Goal: Answer question/provide support: Share knowledge or assist other users

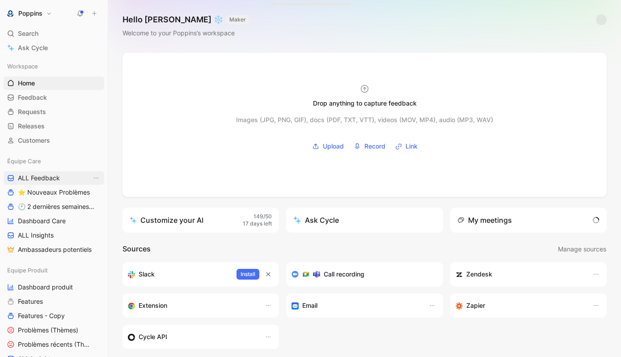
click at [55, 178] on span "ALL Feedback" at bounding box center [39, 177] width 42 height 9
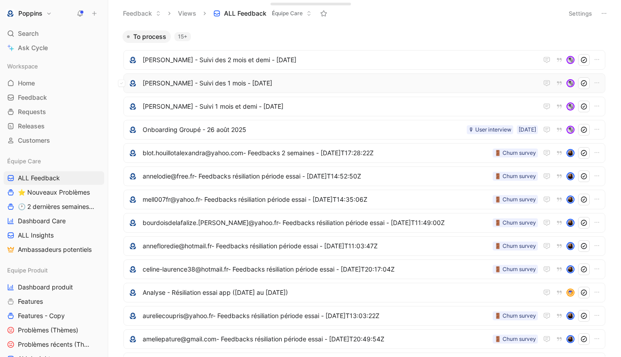
click at [249, 84] on span "[PERSON_NAME] - Suivi des 1 mois - [DATE]" at bounding box center [340, 83] width 395 height 11
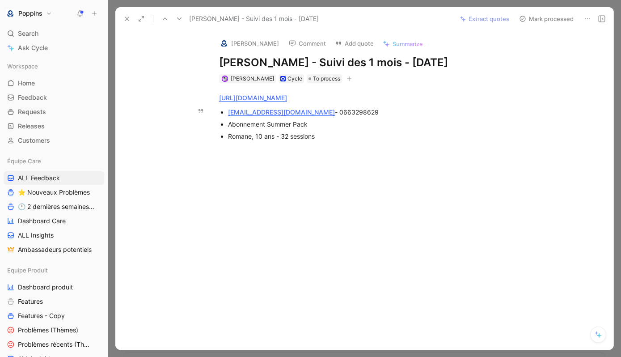
click at [324, 109] on div "[EMAIL_ADDRESS][DOMAIN_NAME] - 0663298629" at bounding box center [378, 111] width 300 height 9
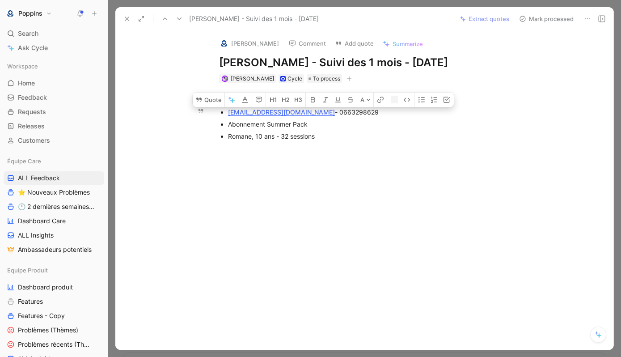
click at [324, 109] on div "[EMAIL_ADDRESS][DOMAIN_NAME] - 0663298629" at bounding box center [378, 111] width 300 height 9
copy div "0663298629"
click at [327, 140] on div "Romane, 10 ans - 32 sessions" at bounding box center [378, 135] width 300 height 9
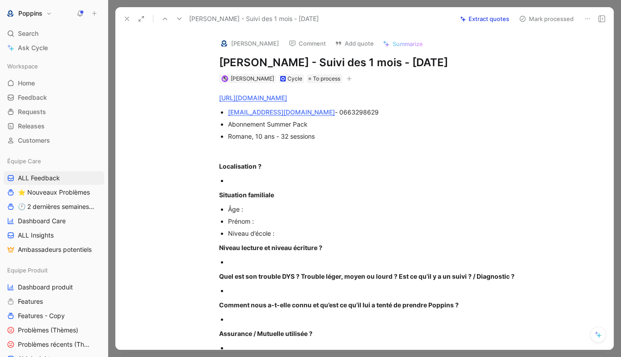
click at [259, 182] on div at bounding box center [378, 180] width 300 height 9
click at [239, 138] on div "Romane, 10 ans - 32 sessions" at bounding box center [378, 135] width 300 height 9
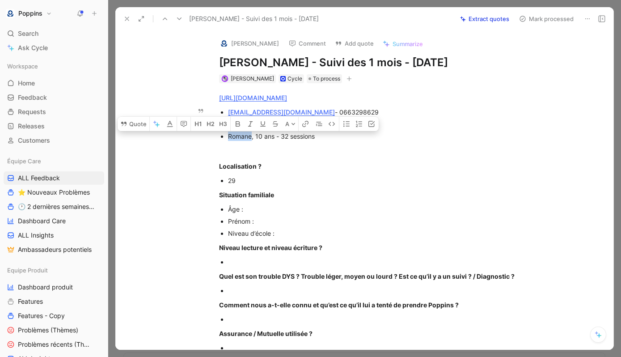
copy div "Romane"
click at [264, 211] on div "Âge :" at bounding box center [378, 208] width 300 height 9
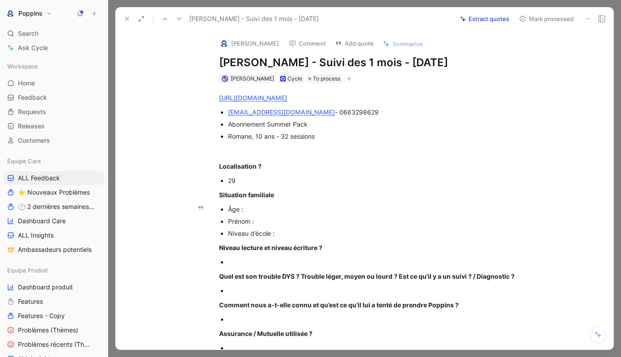
click at [267, 221] on div "Prénom :" at bounding box center [378, 220] width 300 height 9
click at [262, 206] on div "Âge :" at bounding box center [378, 208] width 300 height 9
click at [296, 235] on div "Niveau d’école :" at bounding box center [378, 232] width 300 height 9
click at [286, 259] on div at bounding box center [378, 261] width 300 height 9
click at [284, 293] on div at bounding box center [378, 290] width 300 height 9
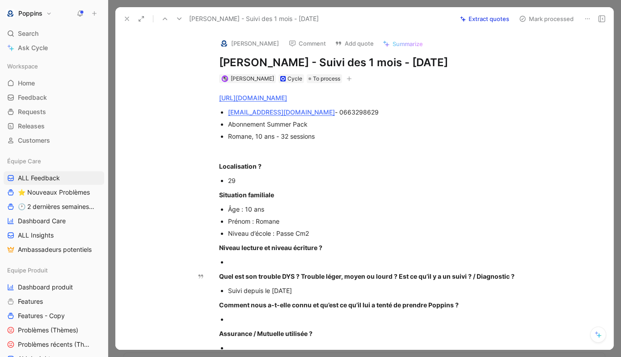
click at [291, 267] on div "[URL][DOMAIN_NAME] [EMAIL_ADDRESS][DOMAIN_NAME] - 0663298629 Abonnement Summer …" at bounding box center [373, 364] width 479 height 562
click at [306, 291] on div "Suivi depuis le [DATE]" at bounding box center [378, 290] width 300 height 9
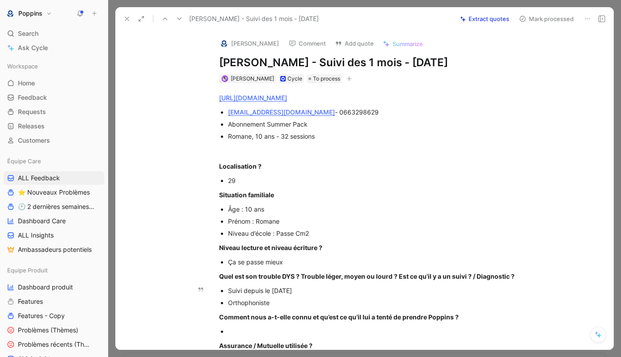
click at [224, 304] on ul "Suivi depuis le [DATE] Orthophoniste" at bounding box center [373, 296] width 343 height 24
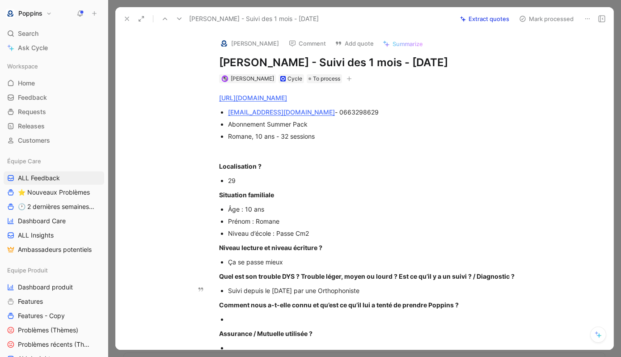
click at [360, 296] on p "Suivi depuis le [DATE] par une Orthophoniste" at bounding box center [378, 290] width 300 height 12
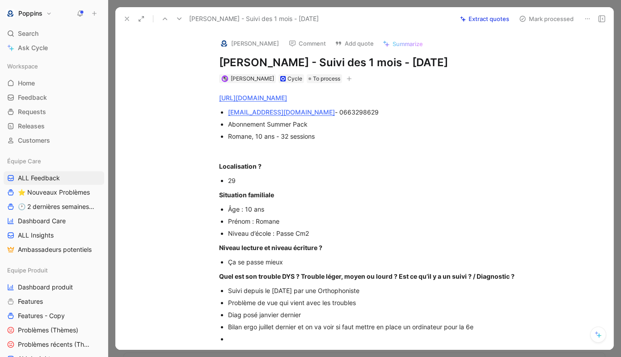
scroll to position [34, 0]
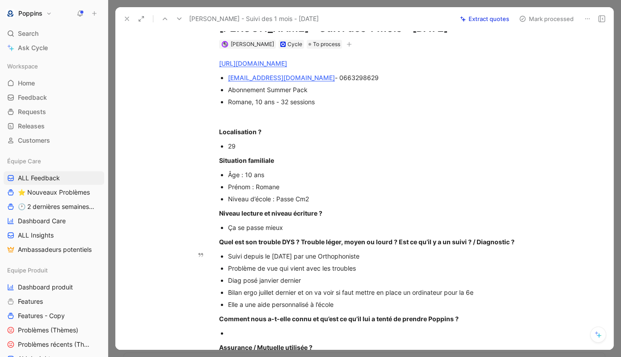
click at [309, 303] on div "Elle a une aide personnalisé à l’école" at bounding box center [378, 304] width 300 height 9
click at [362, 300] on div "Elle a une aide personnalisée à l’école" at bounding box center [378, 304] width 300 height 9
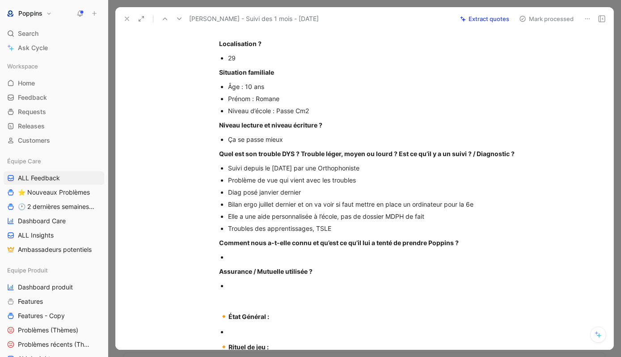
scroll to position [131, 0]
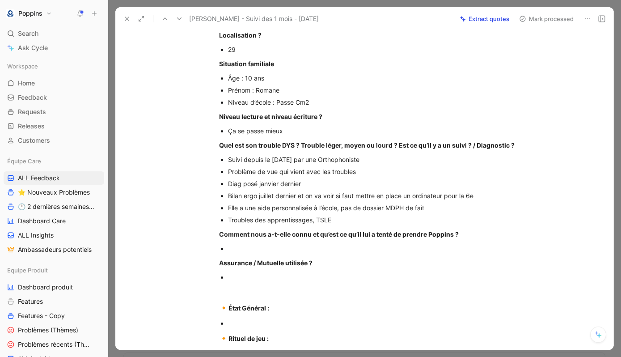
click at [321, 245] on div at bounding box center [378, 248] width 300 height 9
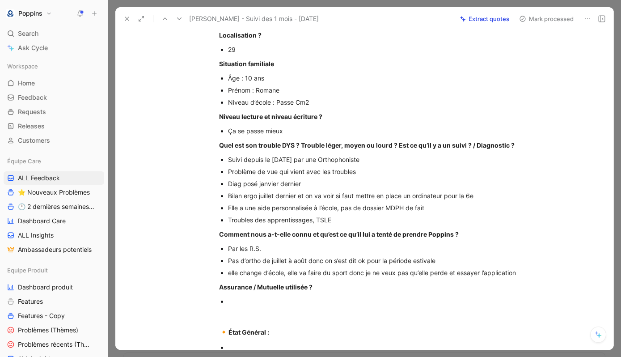
click at [266, 300] on div at bounding box center [378, 300] width 300 height 9
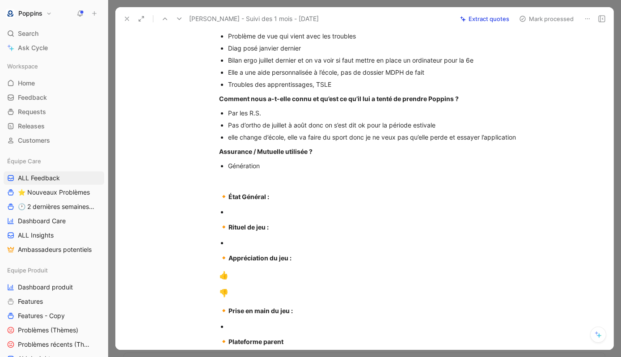
scroll to position [285, 0]
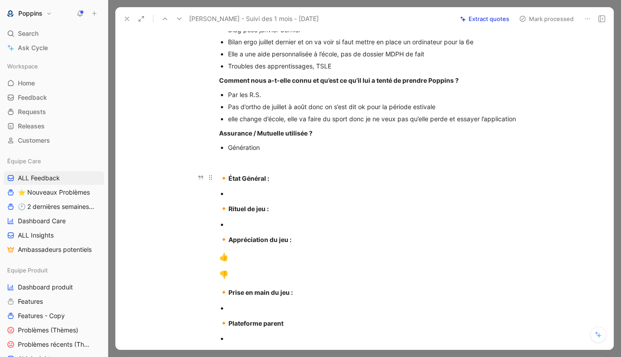
click at [283, 186] on p "🔸 État Général :" at bounding box center [373, 178] width 343 height 17
click at [272, 193] on div at bounding box center [378, 193] width 300 height 9
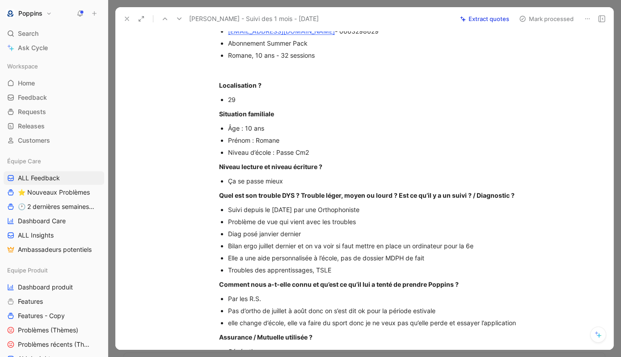
scroll to position [0, 0]
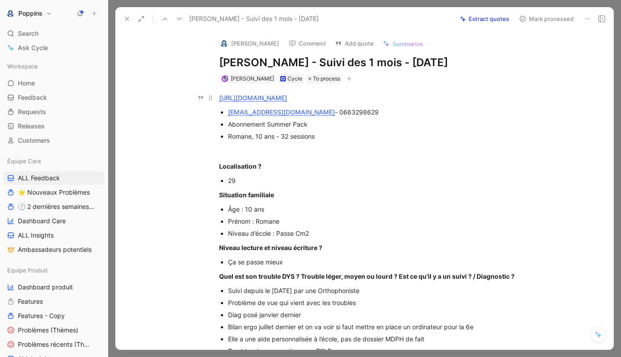
click at [349, 102] on div "[URL][DOMAIN_NAME]" at bounding box center [373, 97] width 309 height 9
click at [287, 100] on link "[URL][DOMAIN_NAME]" at bounding box center [253, 98] width 68 height 8
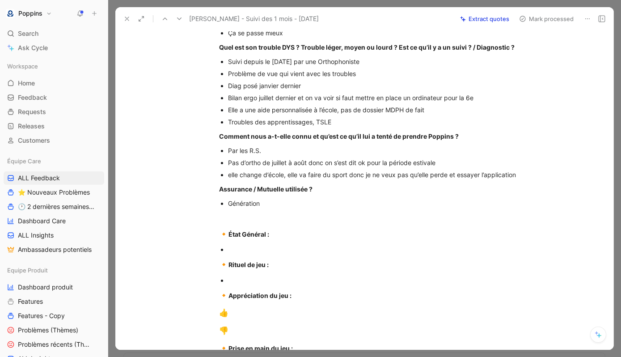
scroll to position [238, 0]
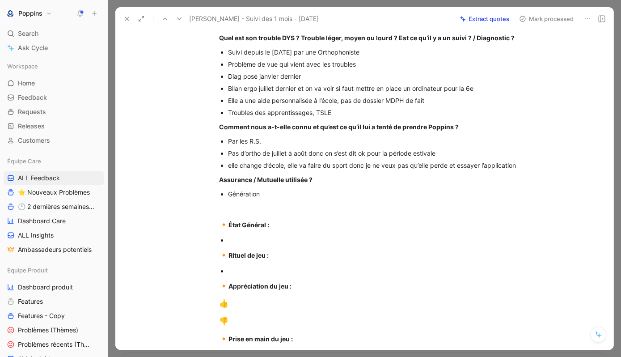
click at [273, 230] on div "🔸 État Général :" at bounding box center [373, 225] width 309 height 12
click at [263, 238] on div at bounding box center [378, 239] width 300 height 9
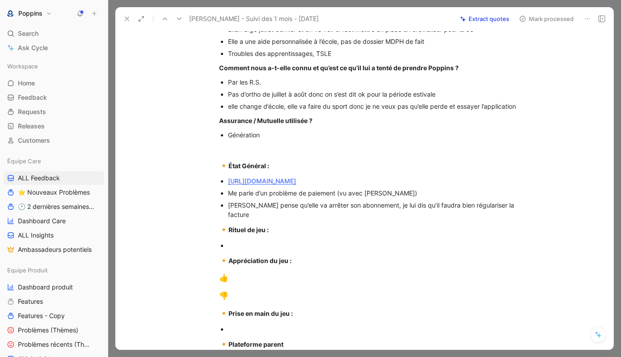
scroll to position [301, 0]
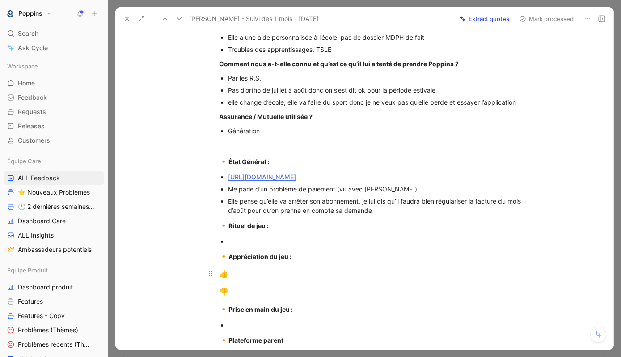
click at [246, 269] on div "👍" at bounding box center [373, 274] width 309 height 12
click at [280, 287] on div "👎 JM les jeux avec les notes de musique c’était difficile et les jeux" at bounding box center [373, 292] width 309 height 12
click at [275, 276] on div "👍" at bounding box center [373, 274] width 309 height 12
click at [245, 245] on div at bounding box center [378, 241] width 300 height 9
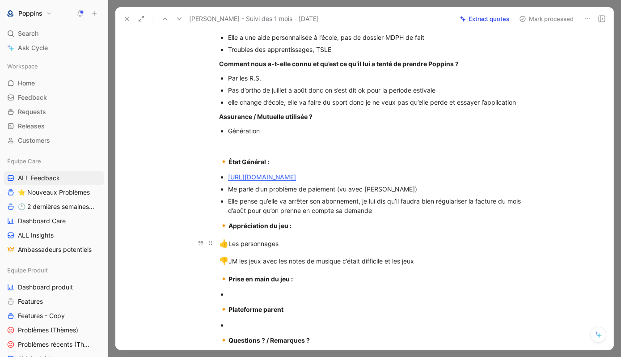
click at [292, 244] on div "👍 Les personnages" at bounding box center [373, 244] width 309 height 12
click at [385, 215] on p "Elle pense qu’elle va arrêter son abonnement, je lui dis qu’il faudra bien régu…" at bounding box center [378, 205] width 300 height 21
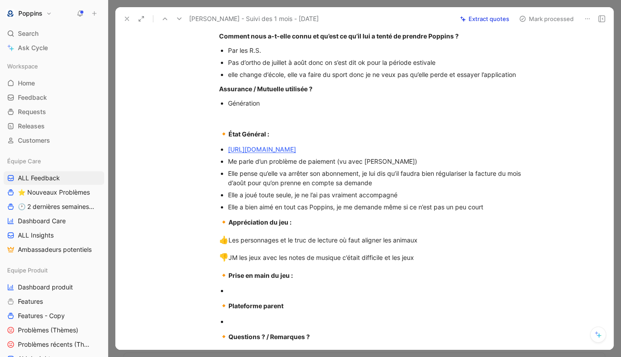
scroll to position [374, 0]
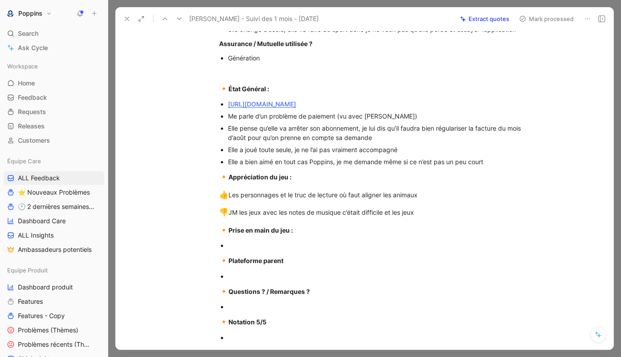
click at [285, 234] on div "🔸 Prise en main du jeu :" at bounding box center [373, 230] width 309 height 12
click at [274, 239] on div "[URL][DOMAIN_NAME] [EMAIL_ADDRESS][DOMAIN_NAME] - 0663298629 Abonnement Summer …" at bounding box center [373, 45] width 479 height 673
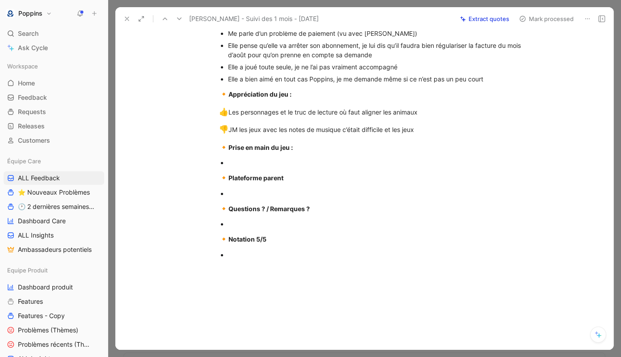
scroll to position [478, 0]
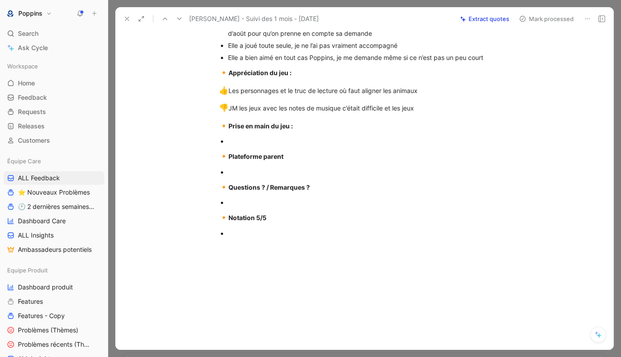
click at [309, 207] on p at bounding box center [378, 202] width 300 height 12
click at [245, 233] on div at bounding box center [378, 232] width 300 height 9
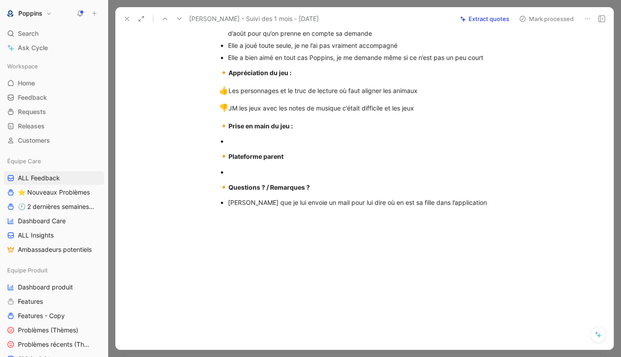
click at [245, 172] on div at bounding box center [378, 171] width 300 height 9
click at [247, 140] on div at bounding box center [378, 140] width 300 height 9
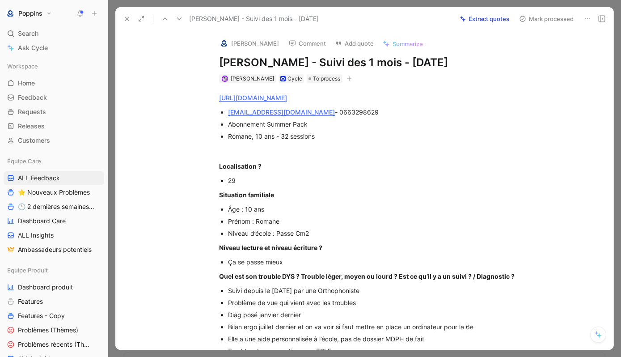
scroll to position [7, 0]
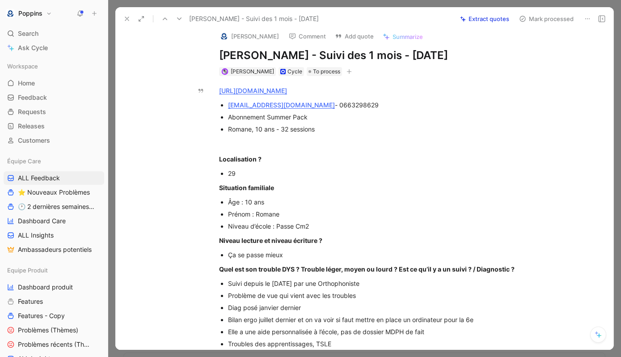
click at [347, 71] on icon "button" at bounding box center [349, 71] width 5 height 0
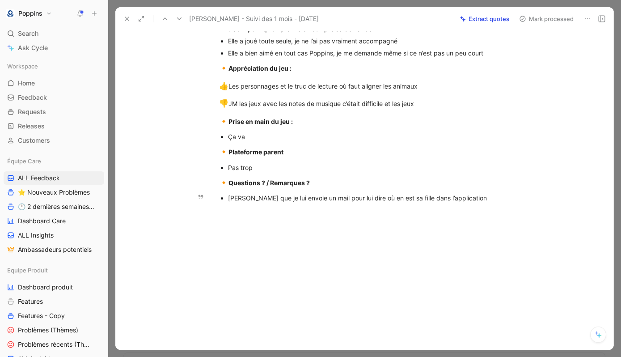
click at [475, 199] on div "[PERSON_NAME] que je lui envoie un mail pour lui dire où en est sa fille dans l…" at bounding box center [378, 197] width 300 height 9
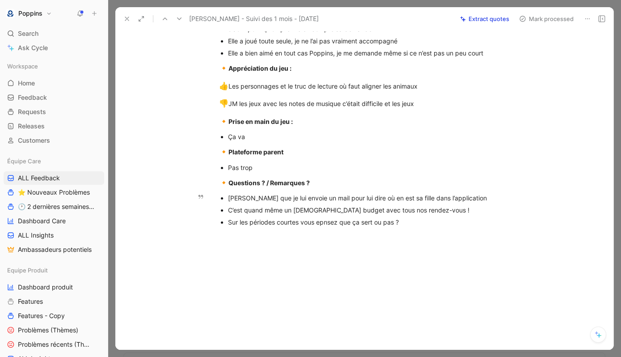
click at [326, 223] on div "Sur les périodes courtes vous epnsez que ça sert ou pas ?" at bounding box center [378, 221] width 300 height 9
click at [435, 224] on div "Sur les périodes courtes vous pensez que ça sert ou pas ?" at bounding box center [378, 221] width 300 height 9
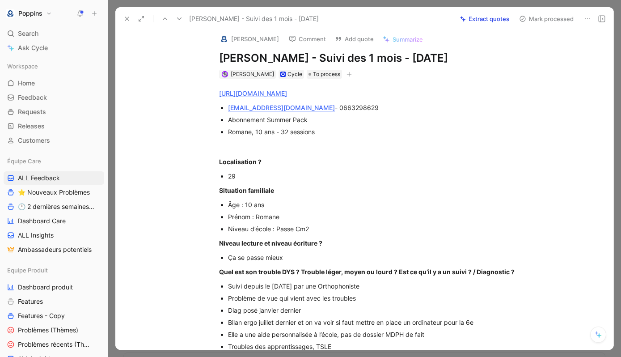
scroll to position [0, 0]
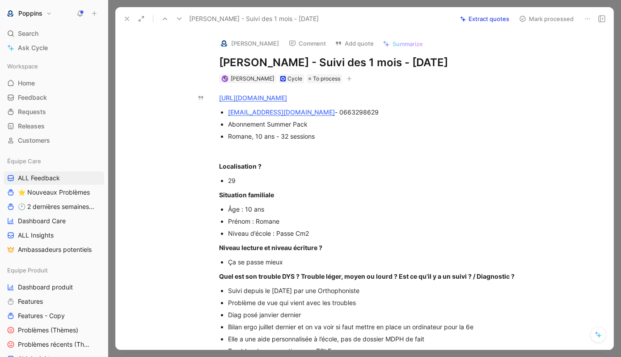
click at [346, 79] on icon "button" at bounding box center [348, 78] width 5 height 5
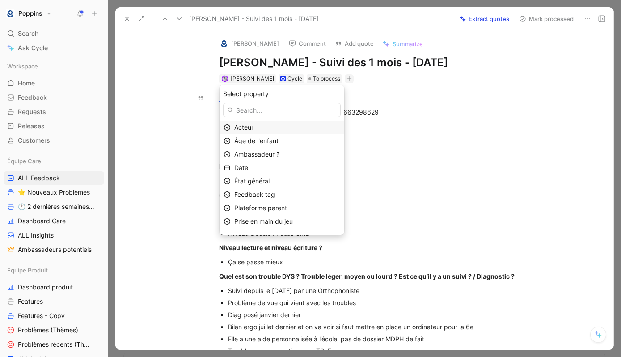
click at [294, 130] on div "Acteur" at bounding box center [287, 127] width 106 height 11
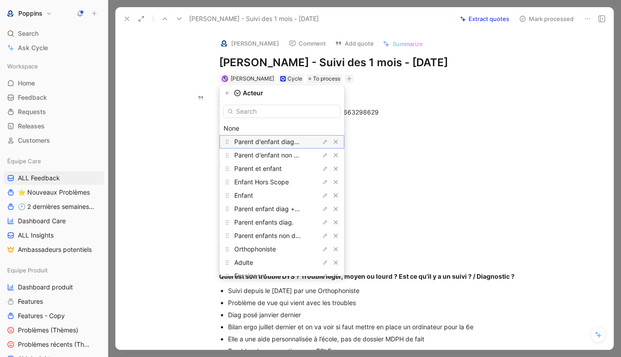
click at [289, 143] on span "Parent d'enfant diagnostiqué" at bounding box center [276, 142] width 85 height 8
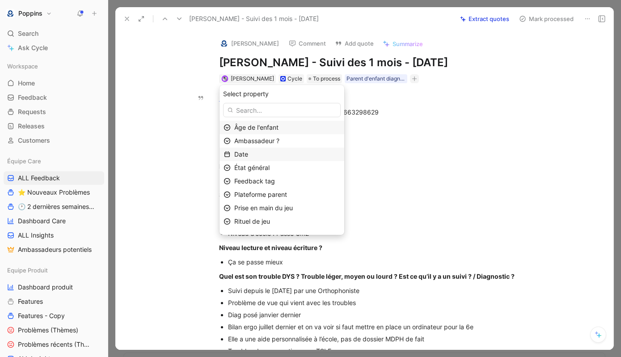
click at [274, 153] on div "Date" at bounding box center [287, 154] width 106 height 11
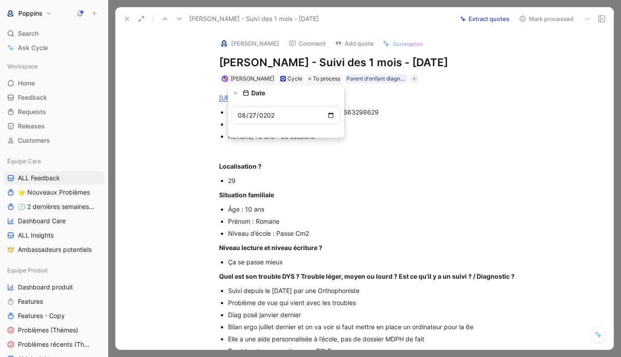
type input "[DATE]"
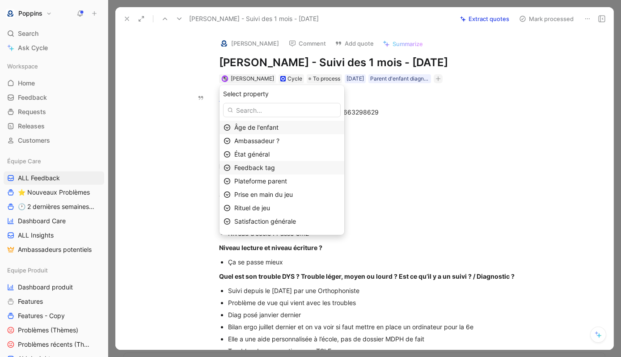
click at [268, 162] on div "Feedback tag" at bounding box center [287, 167] width 106 height 11
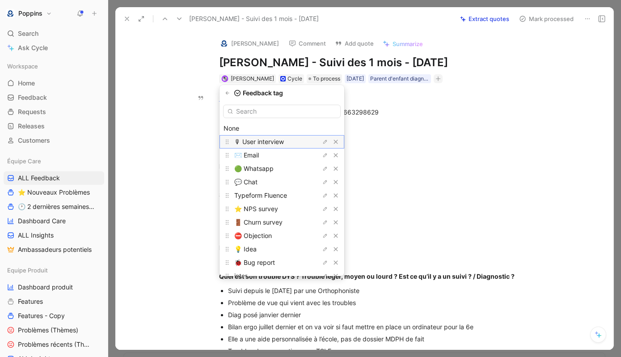
click at [270, 143] on span "🎙 User interview" at bounding box center [259, 142] width 50 height 8
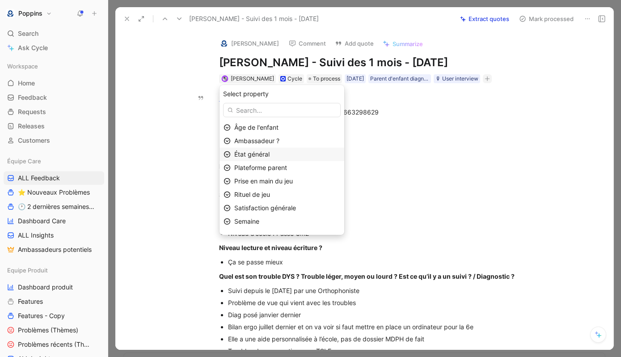
click at [268, 150] on span "État général" at bounding box center [251, 154] width 35 height 8
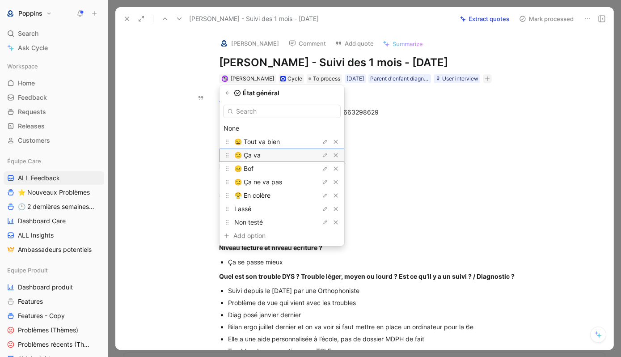
click at [261, 157] on span "🙂 Ça va" at bounding box center [247, 155] width 26 height 8
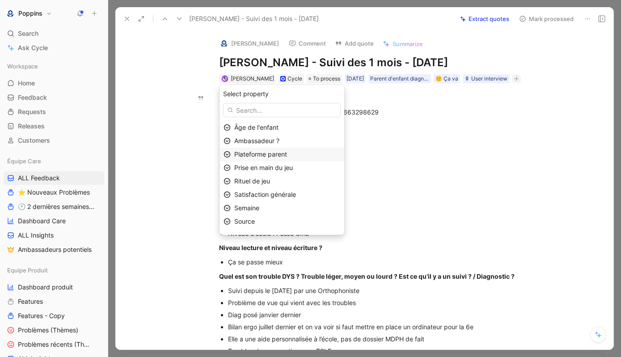
click at [268, 154] on span "Plateforme parent" at bounding box center [260, 154] width 53 height 8
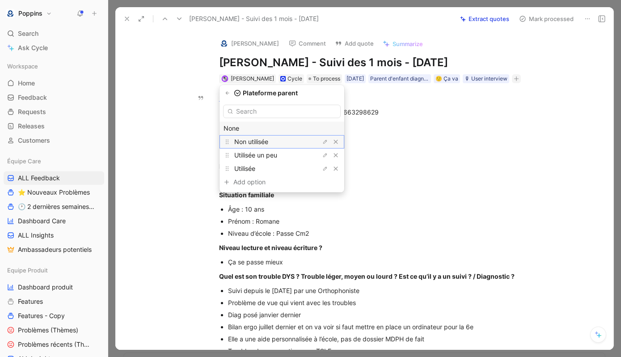
click at [270, 147] on div "Non utilisée" at bounding box center [267, 141] width 67 height 11
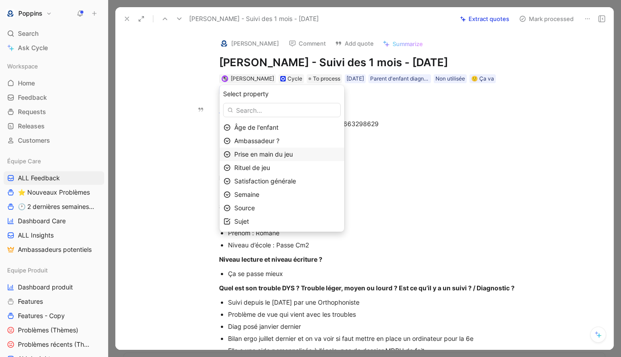
click at [270, 154] on span "Prise en main du jeu" at bounding box center [263, 154] width 59 height 8
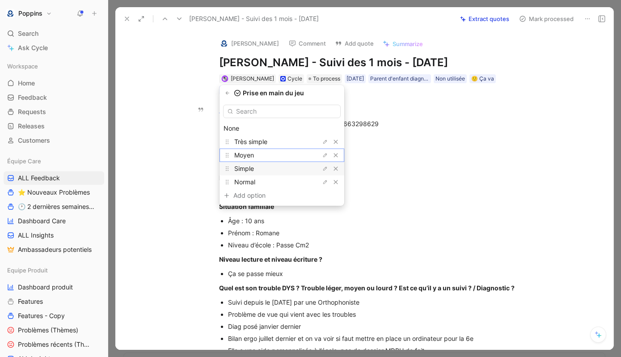
drag, startPoint x: 269, startPoint y: 154, endPoint x: 266, endPoint y: 170, distance: 16.8
click at [266, 171] on div "None Très simple Moyen Simple Normal Add option To pick up a draggable item, pr…" at bounding box center [282, 153] width 125 height 105
click at [266, 170] on div "Simple" at bounding box center [267, 168] width 67 height 11
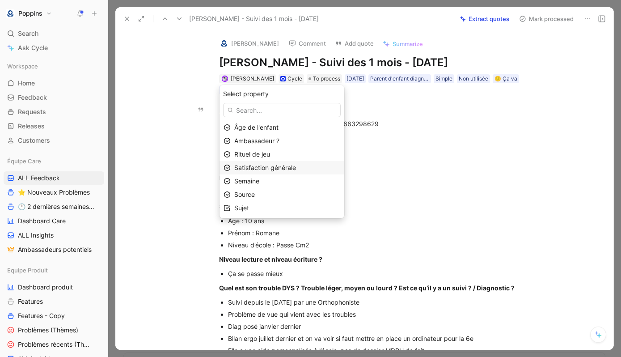
click at [271, 169] on span "Satisfaction générale" at bounding box center [265, 168] width 62 height 8
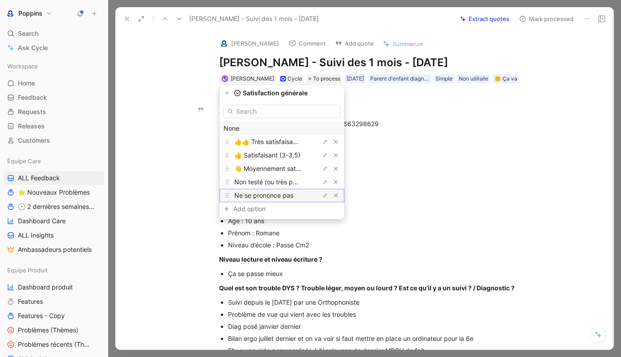
click at [264, 196] on span "Ne se prononce pas" at bounding box center [263, 195] width 59 height 8
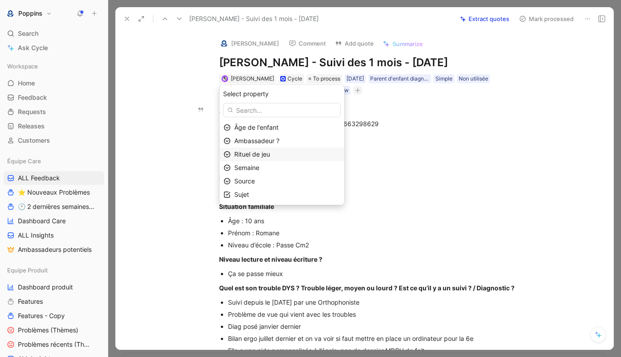
click at [266, 152] on span "Rituel de jeu" at bounding box center [252, 154] width 36 height 8
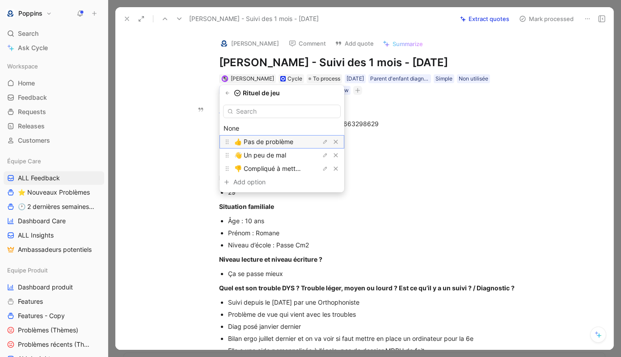
click at [270, 143] on span "👍 Pas de problème" at bounding box center [263, 142] width 59 height 8
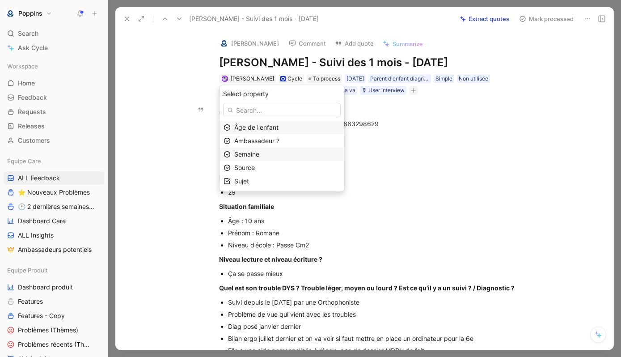
click at [259, 157] on span "Semaine" at bounding box center [246, 154] width 25 height 8
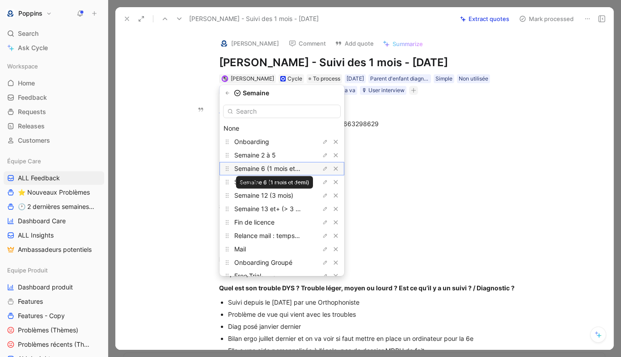
click at [280, 169] on span "Semaine 6 (1 mois et demi)" at bounding box center [273, 169] width 79 height 8
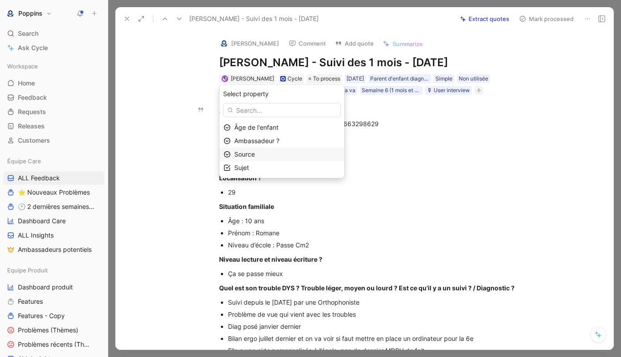
click at [271, 152] on div "Source" at bounding box center [287, 154] width 106 height 11
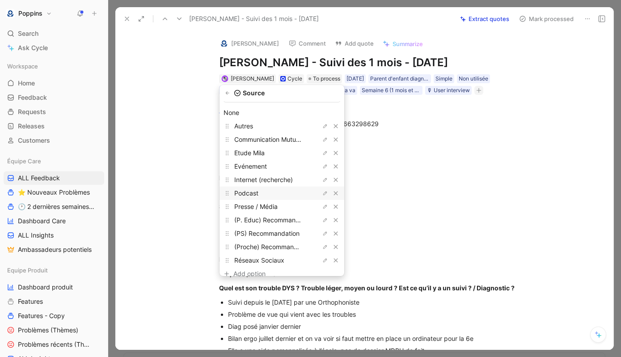
scroll to position [21, 0]
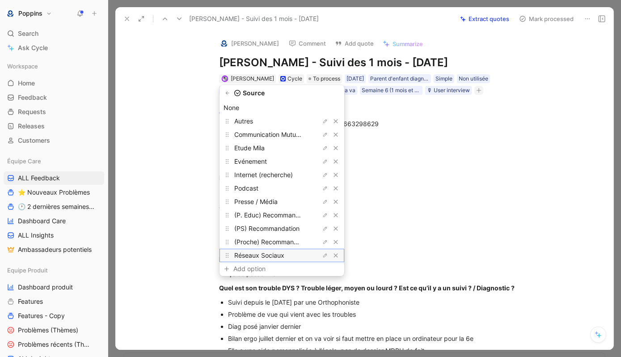
click at [272, 252] on span "Réseaux Sociaux" at bounding box center [259, 255] width 50 height 8
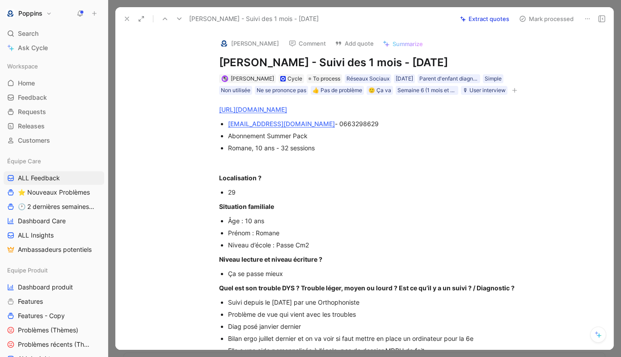
click at [514, 90] on icon "button" at bounding box center [514, 90] width 5 height 5
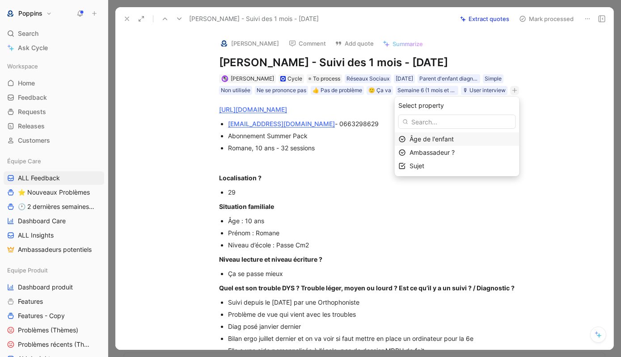
click at [439, 142] on span "Âge de l'enfant" at bounding box center [432, 139] width 44 height 8
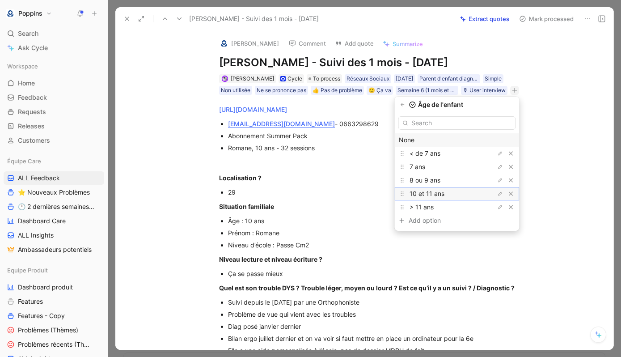
click at [430, 189] on div "10 et 11 ans" at bounding box center [443, 193] width 67 height 11
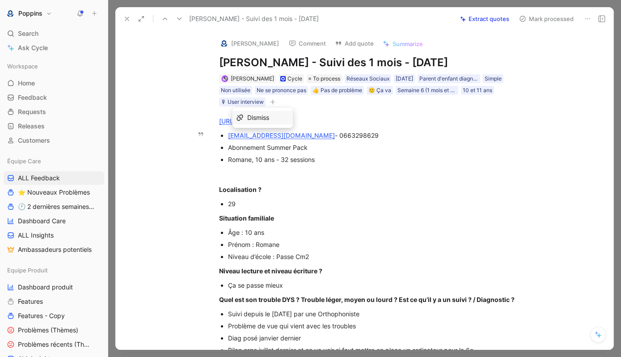
drag, startPoint x: 297, startPoint y: 135, endPoint x: 228, endPoint y: 135, distance: 69.7
click at [228, 135] on ul "[EMAIL_ADDRESS][DOMAIN_NAME] - 0663298629 Abonnement Summer Pack Romane, 10 ans…" at bounding box center [373, 147] width 343 height 36
copy link "[EMAIL_ADDRESS][DOMAIN_NAME]"
click at [223, 45] on img at bounding box center [224, 43] width 9 height 9
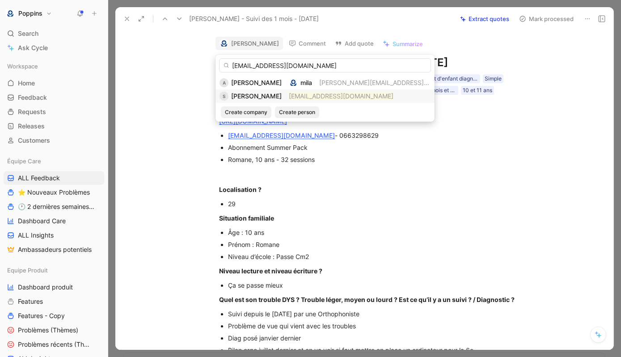
type input "[EMAIL_ADDRESS][DOMAIN_NAME]"
click at [307, 99] on mark "[EMAIL_ADDRESS][DOMAIN_NAME]" at bounding box center [341, 96] width 105 height 8
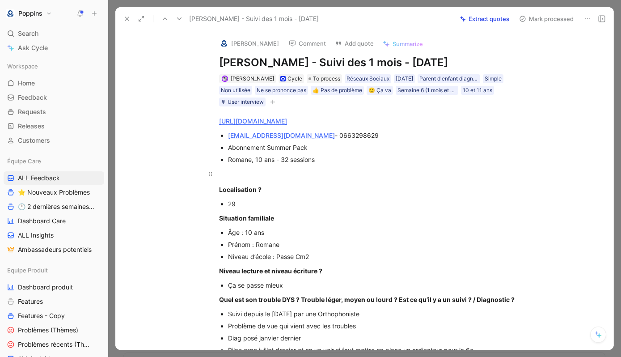
click at [376, 175] on div at bounding box center [373, 173] width 309 height 9
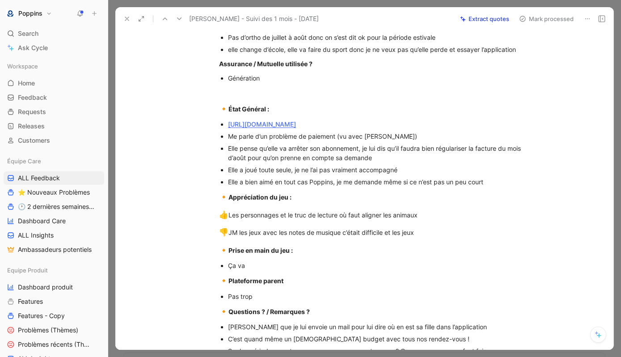
scroll to position [539, 0]
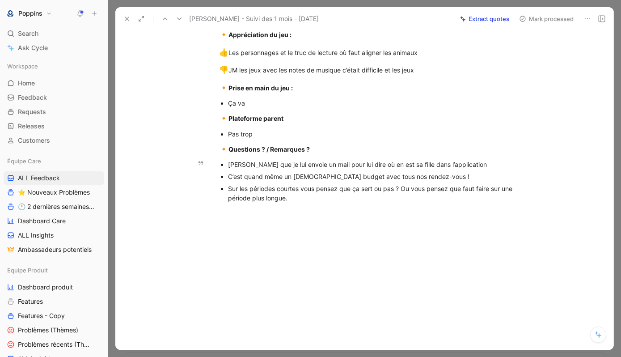
click at [483, 167] on div "[PERSON_NAME] que je lui envoie un mail pour lui dire où en est sa fille dans l…" at bounding box center [378, 164] width 300 height 9
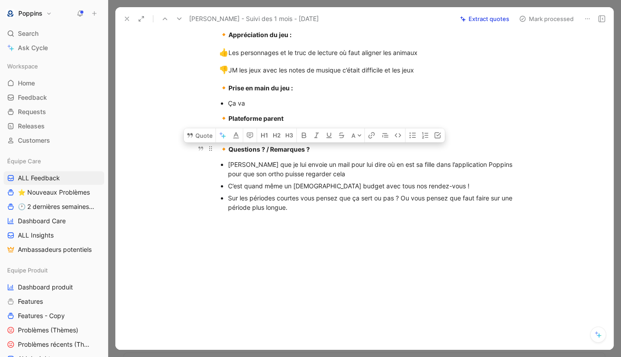
drag, startPoint x: 327, startPoint y: 173, endPoint x: 226, endPoint y: 155, distance: 102.6
click at [195, 137] on button "Quote" at bounding box center [200, 135] width 32 height 14
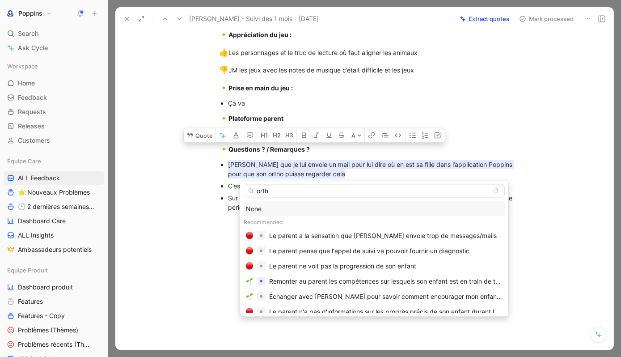
type input "ortho"
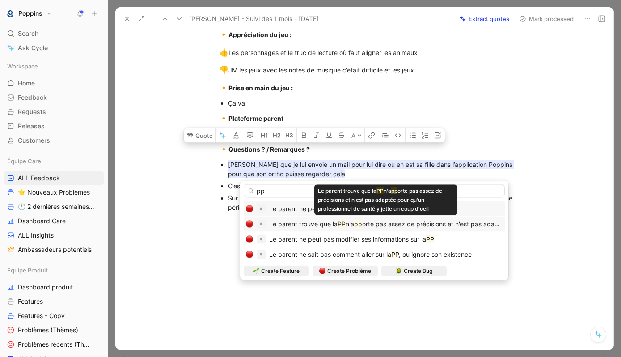
type input "pp"
click at [377, 222] on span "orte pas assez de précisions et n'est pas adaptée pour qu'un professionnel de s…" at bounding box center [516, 224] width 309 height 8
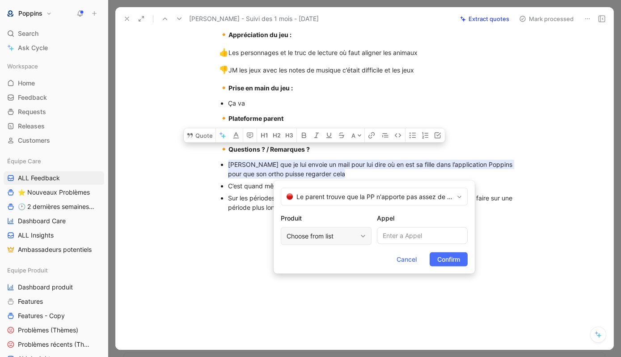
click at [339, 237] on div "Choose from list" at bounding box center [322, 236] width 70 height 11
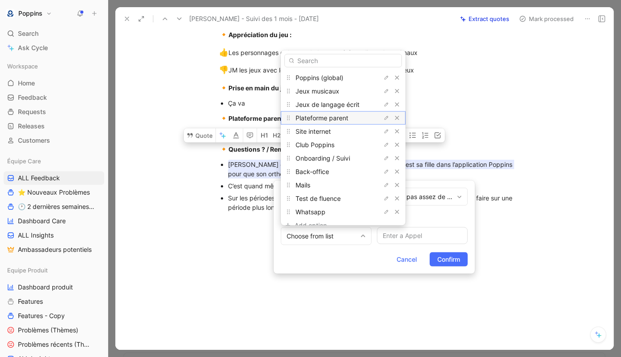
click at [340, 120] on span "Plateforme parent" at bounding box center [322, 118] width 53 height 8
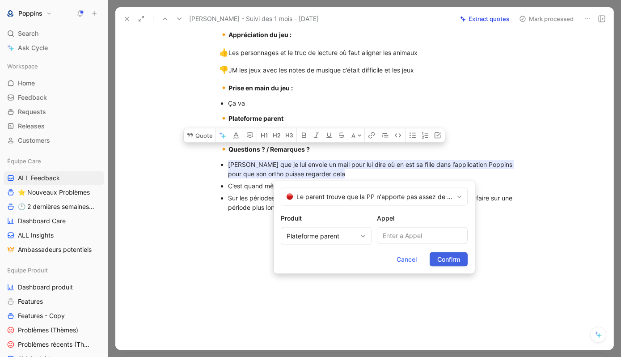
click at [447, 258] on span "Confirm" at bounding box center [448, 259] width 23 height 11
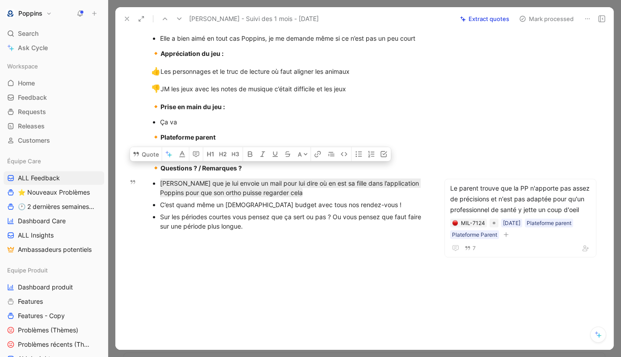
click at [245, 206] on div "C’est quand même un [DEMOGRAPHIC_DATA] budget avec tous nos rendez-vous !" at bounding box center [293, 204] width 267 height 9
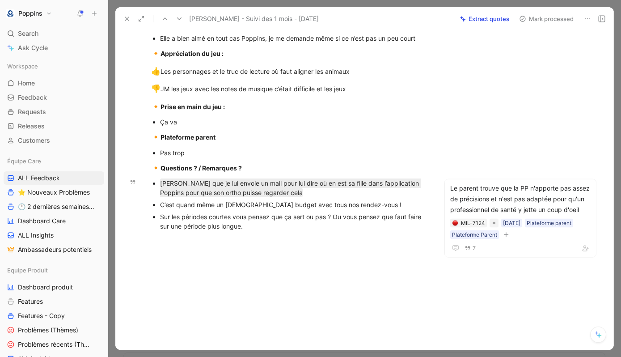
click at [245, 206] on div "C’est quand même un [DEMOGRAPHIC_DATA] budget avec tous nos rendez-vous !" at bounding box center [293, 204] width 267 height 9
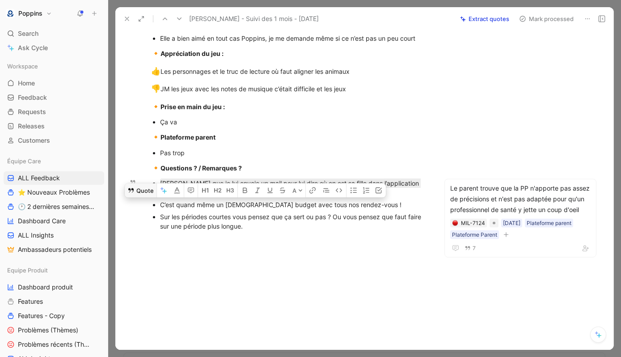
click at [141, 196] on button "Quote" at bounding box center [141, 190] width 32 height 14
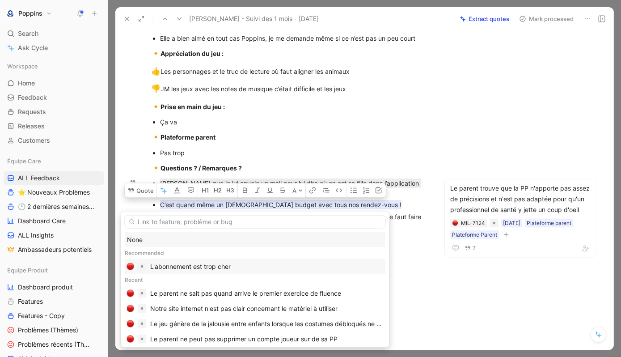
click at [240, 265] on div "L'abonnement est trop cher" at bounding box center [266, 266] width 233 height 11
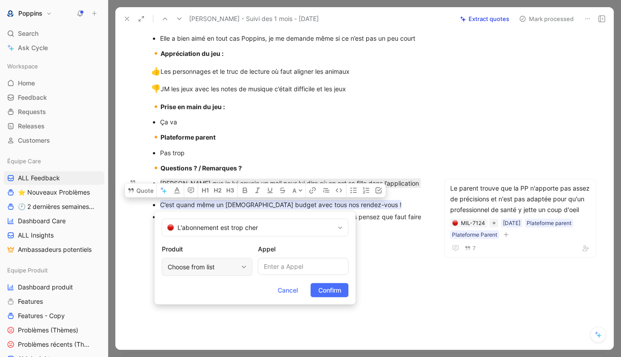
click at [217, 266] on div "Choose from list" at bounding box center [203, 267] width 70 height 11
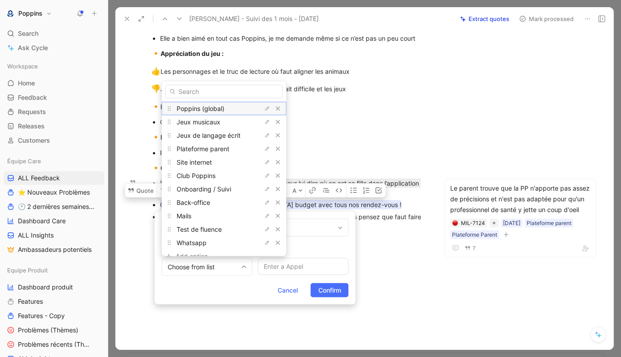
click at [220, 109] on span "Poppins (global)" at bounding box center [201, 108] width 48 height 8
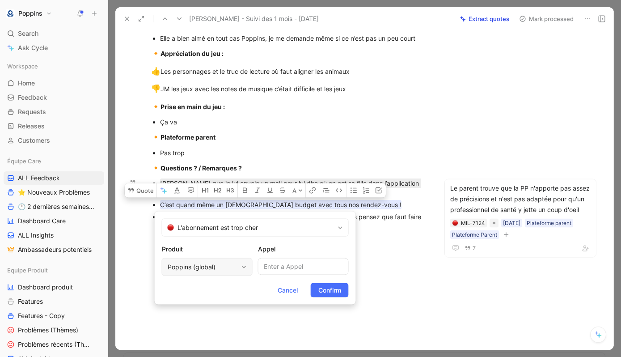
click at [226, 259] on div "Poppins (global)" at bounding box center [207, 267] width 91 height 18
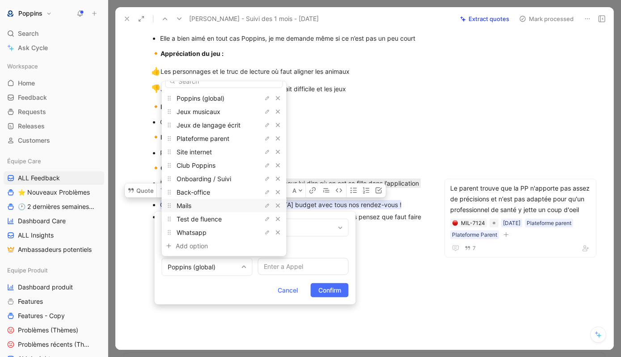
scroll to position [0, 0]
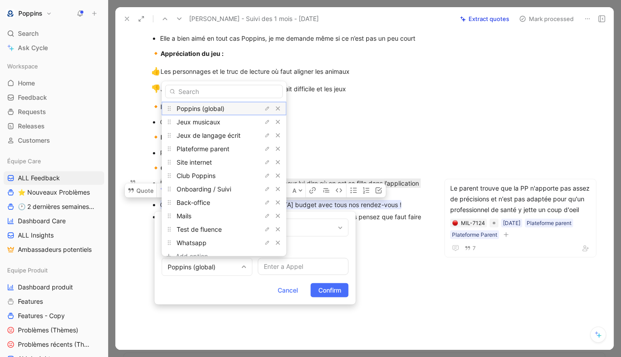
click at [215, 106] on span "Poppins (global)" at bounding box center [201, 108] width 48 height 8
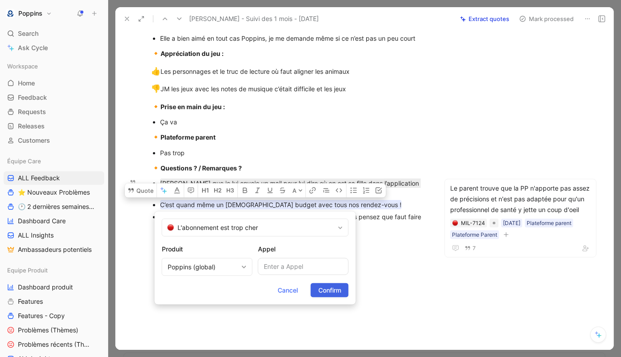
click at [334, 293] on span "Confirm" at bounding box center [329, 290] width 23 height 11
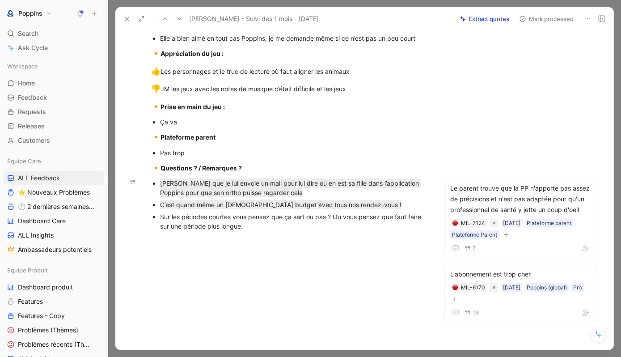
click at [264, 232] on p "Sur les périodes courtes vous pensez que ça sert ou pas ? Ou vous pensez que fa…" at bounding box center [293, 221] width 267 height 21
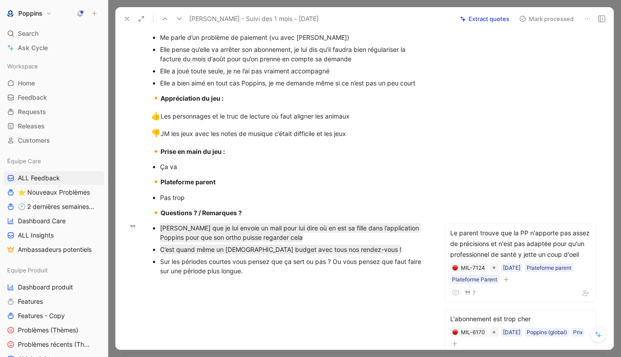
click at [279, 270] on div "Sur les périodes courtes vous pensez que ça sert ou pas ? Ou vous pensez que fa…" at bounding box center [293, 266] width 267 height 19
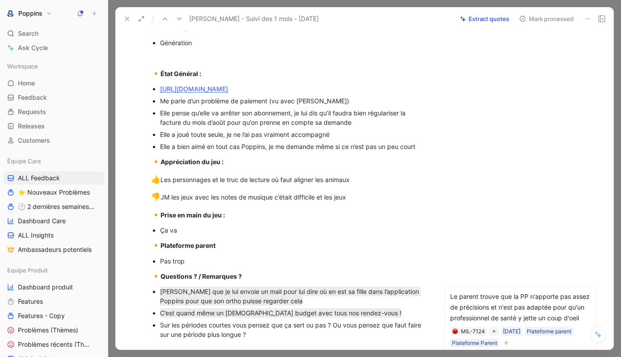
scroll to position [493, 0]
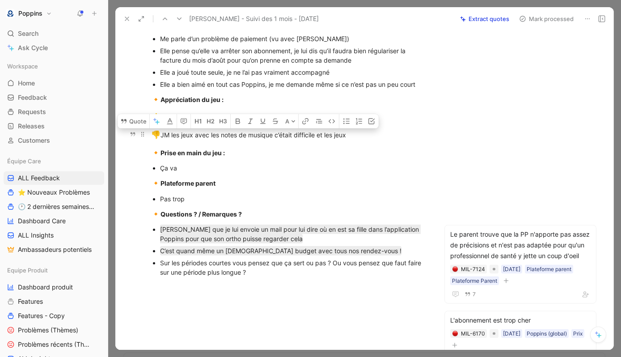
drag, startPoint x: 316, startPoint y: 134, endPoint x: 165, endPoint y: 132, distance: 150.7
click at [165, 132] on div "👎 JM les jeux avec les notes de musique c’était difficile et les jeux" at bounding box center [289, 135] width 276 height 12
click at [174, 133] on div "👎 JM les jeux avec les notes de musique c’était difficile et les jeux" at bounding box center [289, 135] width 276 height 12
drag, startPoint x: 171, startPoint y: 134, endPoint x: 316, endPoint y: 132, distance: 145.3
click at [316, 132] on div "👎 JM les jeux avec les notes de musique c’était difficile et les jeux" at bounding box center [289, 135] width 276 height 12
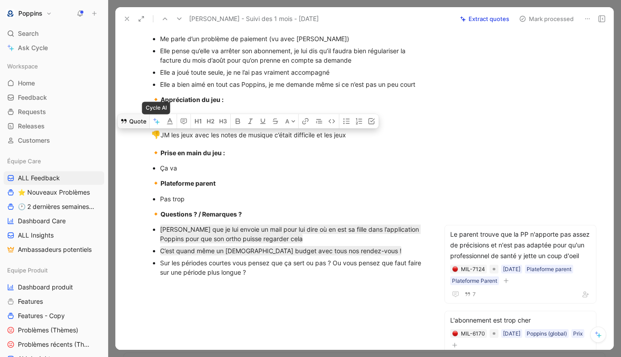
click at [139, 123] on button "Quote" at bounding box center [134, 121] width 32 height 14
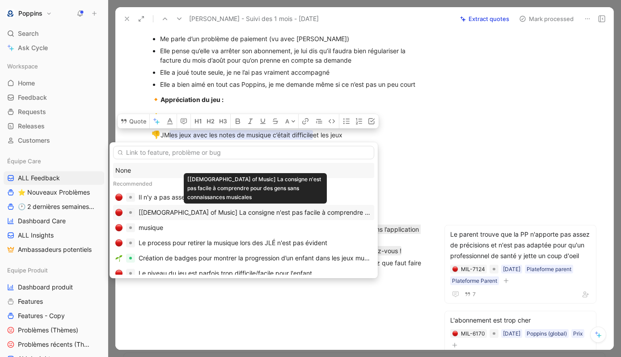
click at [239, 211] on div "[[DEMOGRAPHIC_DATA] of Music] La consigne n'est pas facile à comprendre pour de…" at bounding box center [255, 212] width 233 height 11
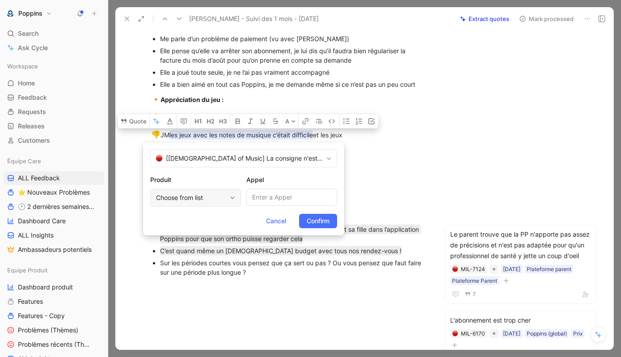
click at [224, 201] on div "Choose from list" at bounding box center [191, 197] width 70 height 11
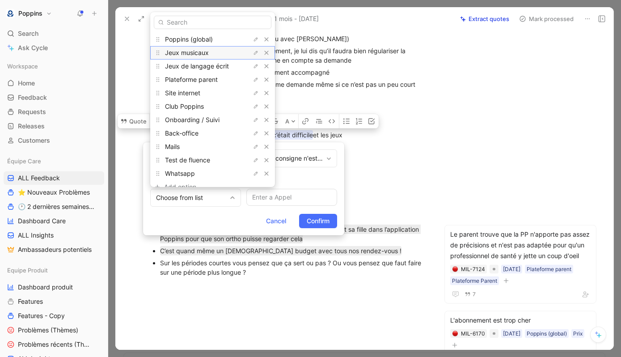
click at [211, 54] on div "Jeux musicaux" at bounding box center [198, 52] width 67 height 11
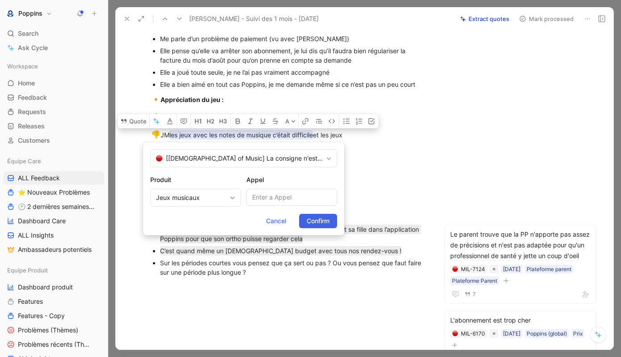
click at [310, 218] on span "Confirm" at bounding box center [318, 220] width 23 height 11
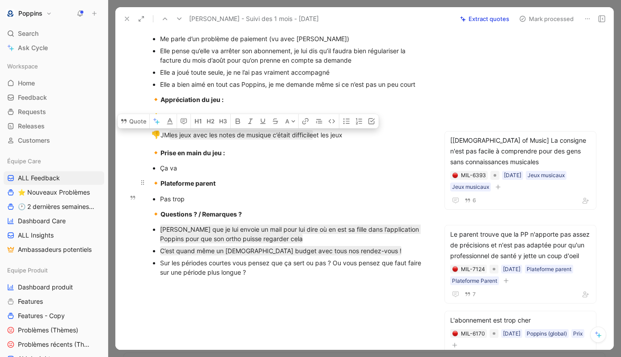
click at [338, 185] on div "🔸 Plateforme parent" at bounding box center [289, 183] width 276 height 12
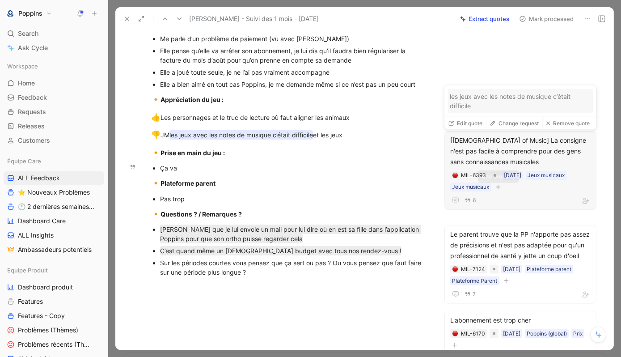
click at [499, 186] on icon "button" at bounding box center [498, 186] width 5 height 0
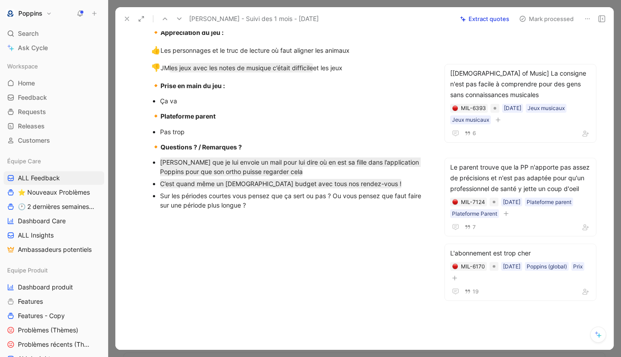
scroll to position [567, 0]
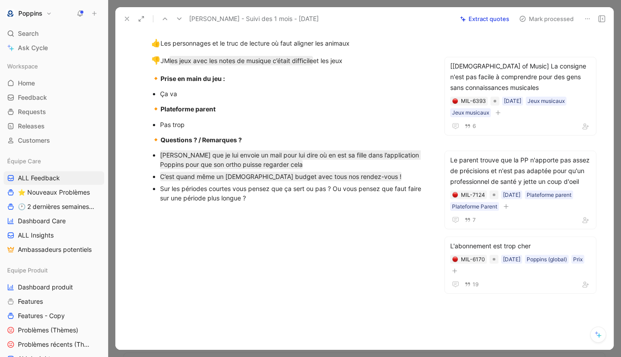
click at [319, 222] on p at bounding box center [289, 227] width 310 height 15
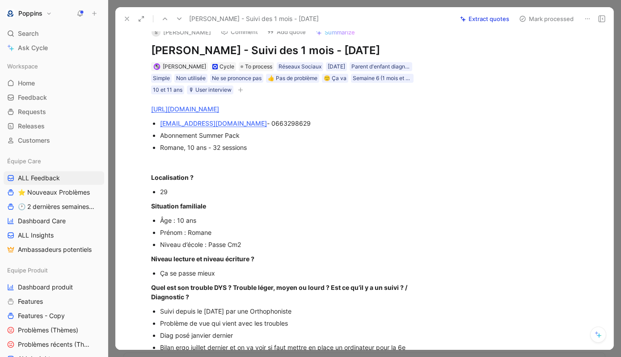
scroll to position [0, 0]
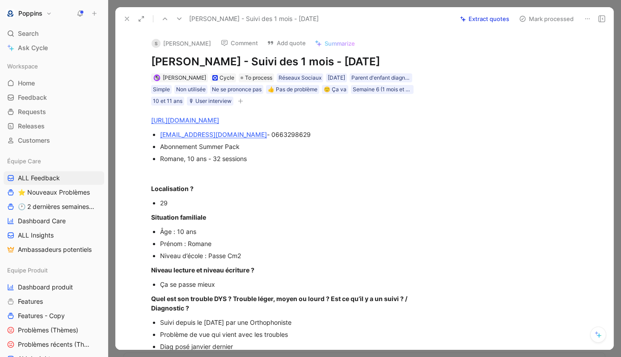
click at [171, 63] on h1 "[PERSON_NAME] - Suivi des 1 mois - [DATE]" at bounding box center [289, 62] width 276 height 14
copy h1 "[PERSON_NAME]"
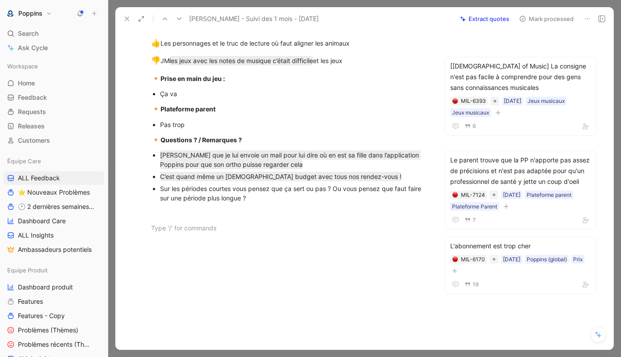
click at [308, 199] on div "Sur les périodes courtes vous pensez que ça sert ou pas ? Ou vous pensez que fa…" at bounding box center [293, 193] width 267 height 19
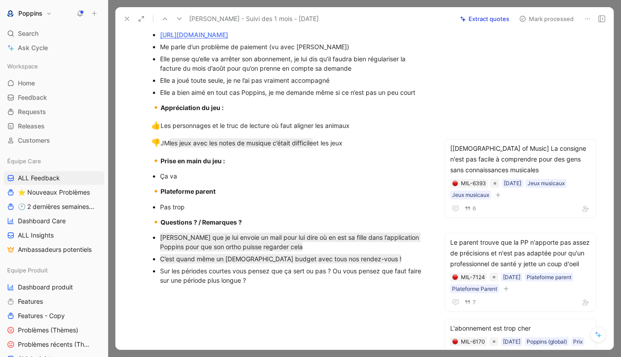
scroll to position [488, 0]
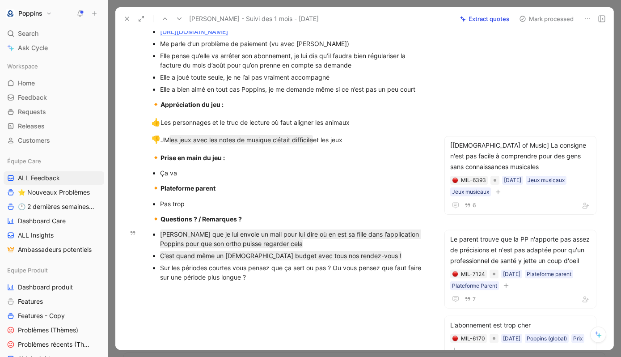
click at [291, 243] on div "[PERSON_NAME] que je lui envoie un mail pour lui dire où en est sa fille dans l…" at bounding box center [293, 238] width 267 height 19
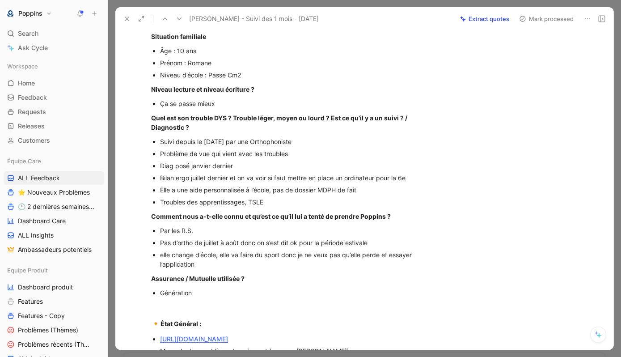
scroll to position [0, 0]
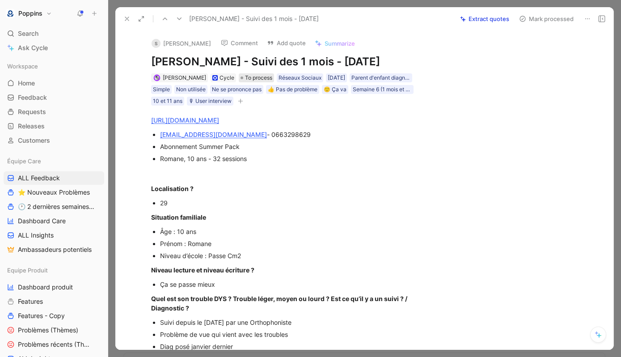
click at [255, 82] on span "To process" at bounding box center [258, 77] width 27 height 9
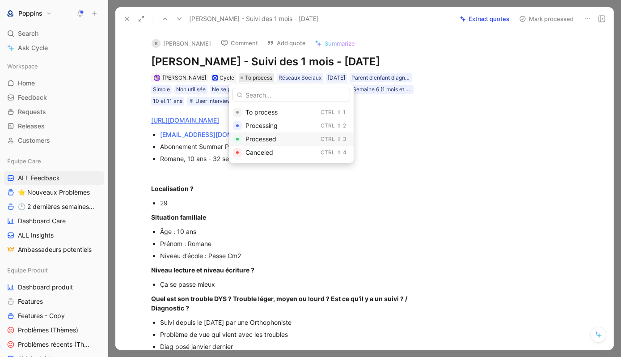
click at [260, 137] on span "Processed" at bounding box center [260, 139] width 31 height 8
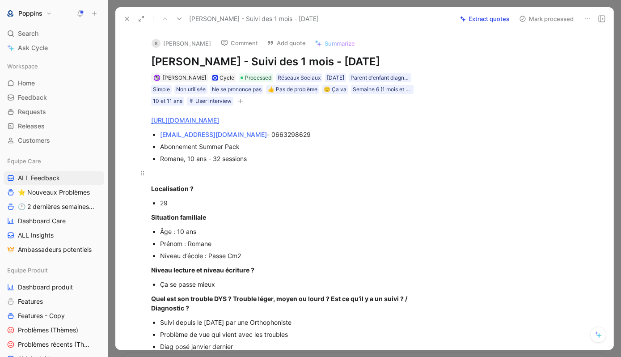
click at [289, 169] on div at bounding box center [289, 172] width 276 height 9
click at [128, 16] on icon at bounding box center [126, 18] width 7 height 7
